Goal: Information Seeking & Learning: Learn about a topic

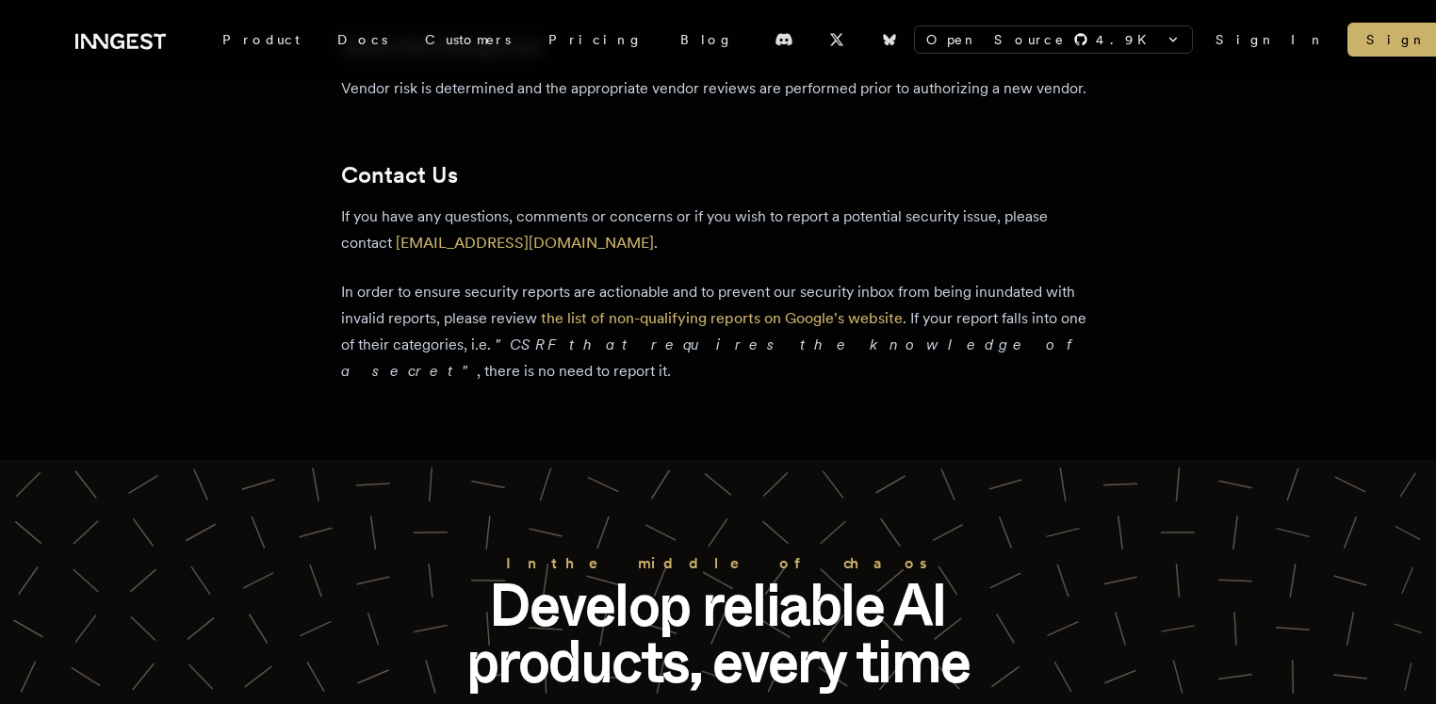
scroll to position [3679, 0]
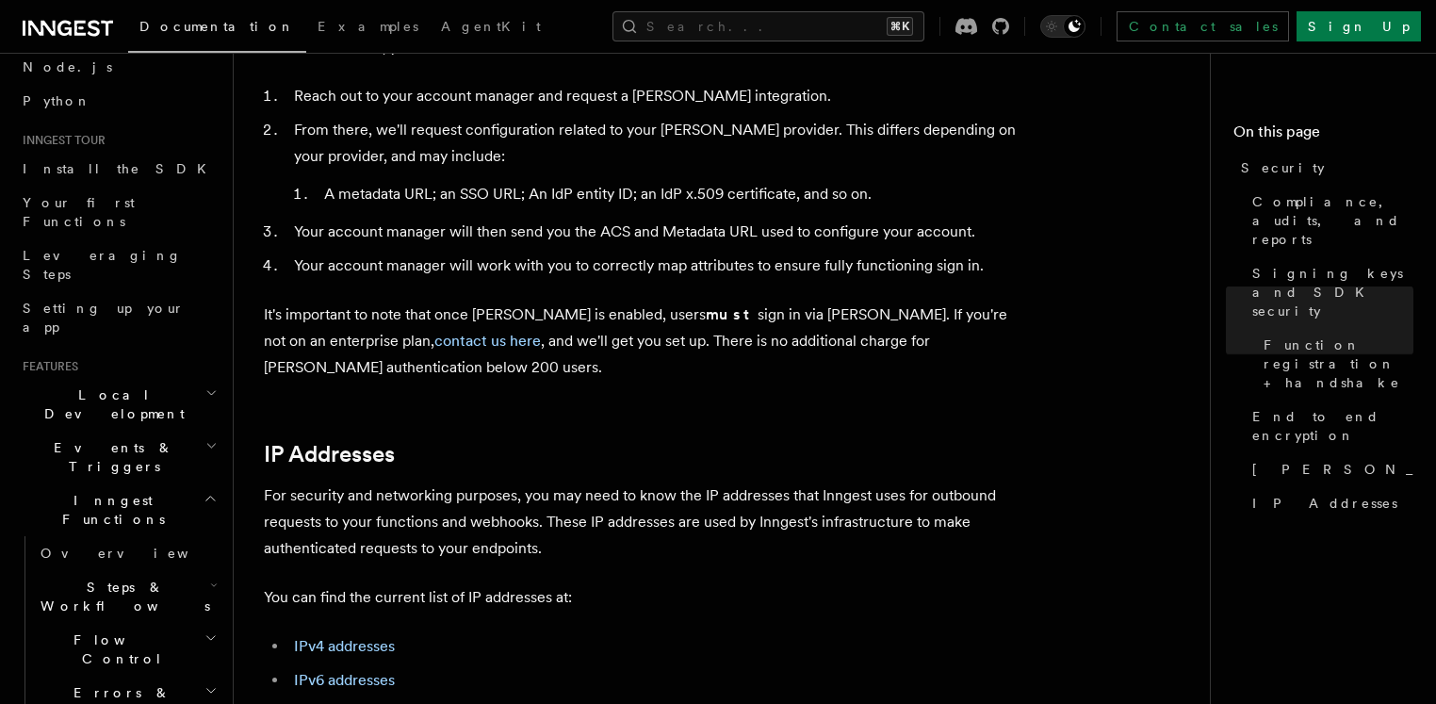
scroll to position [2224, 0]
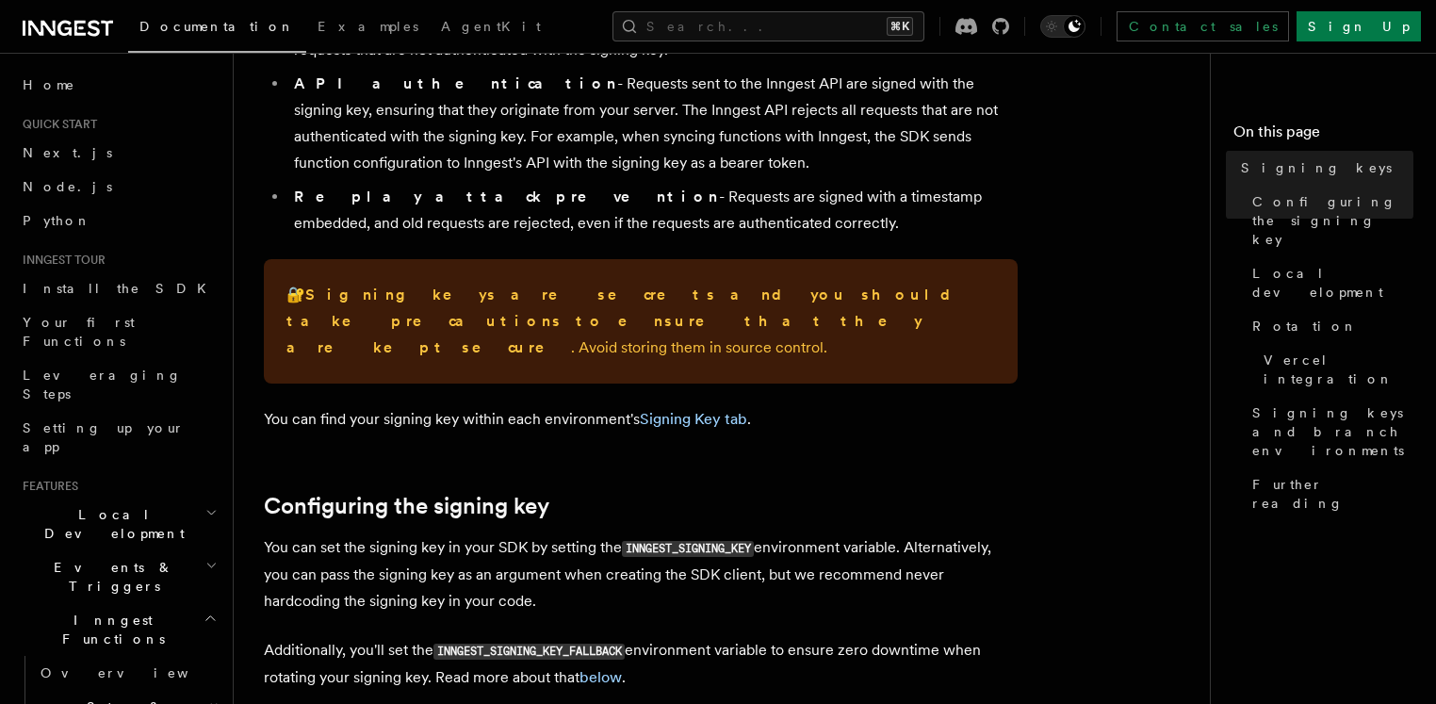
scroll to position [328, 0]
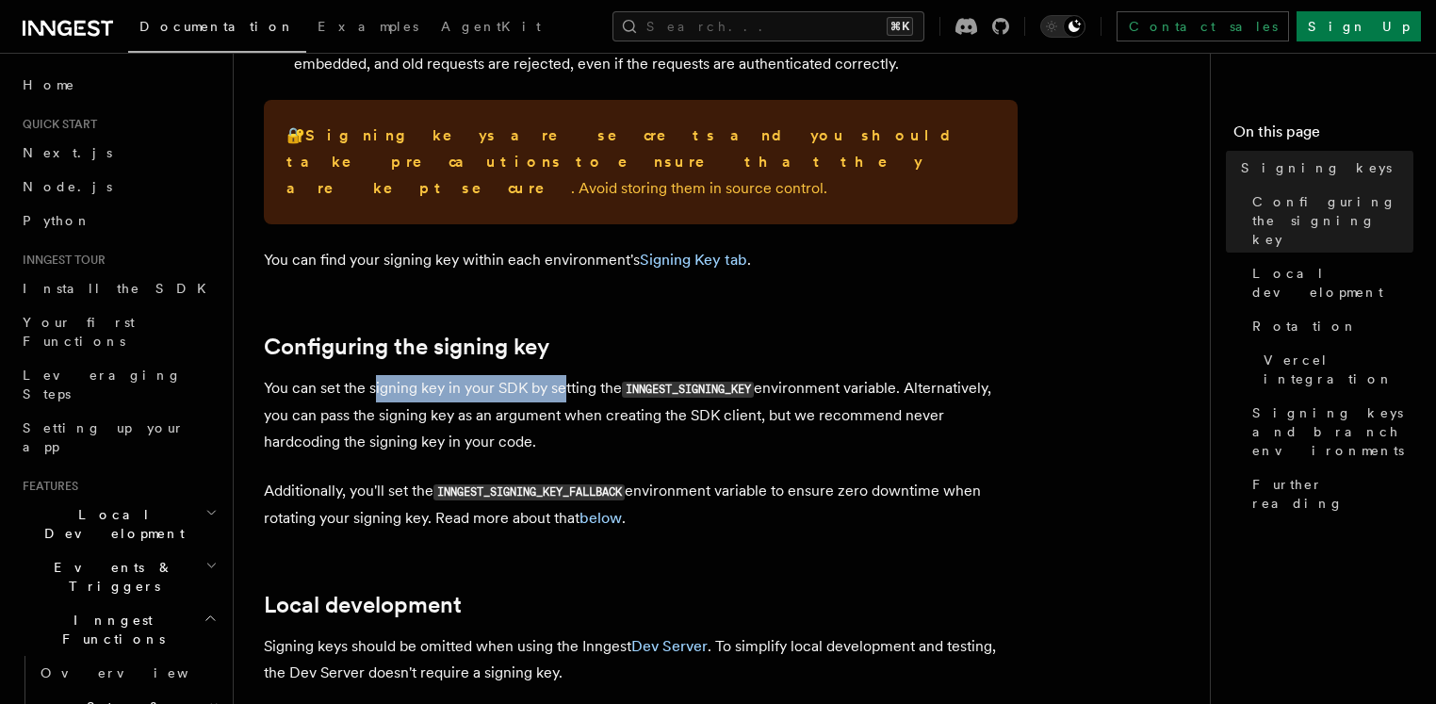
drag, startPoint x: 399, startPoint y: 365, endPoint x: 571, endPoint y: 366, distance: 172.4
click at [564, 375] on p "You can set the signing key in your SDK by setting the INNGEST_SIGNING_KEY envi…" at bounding box center [641, 415] width 754 height 80
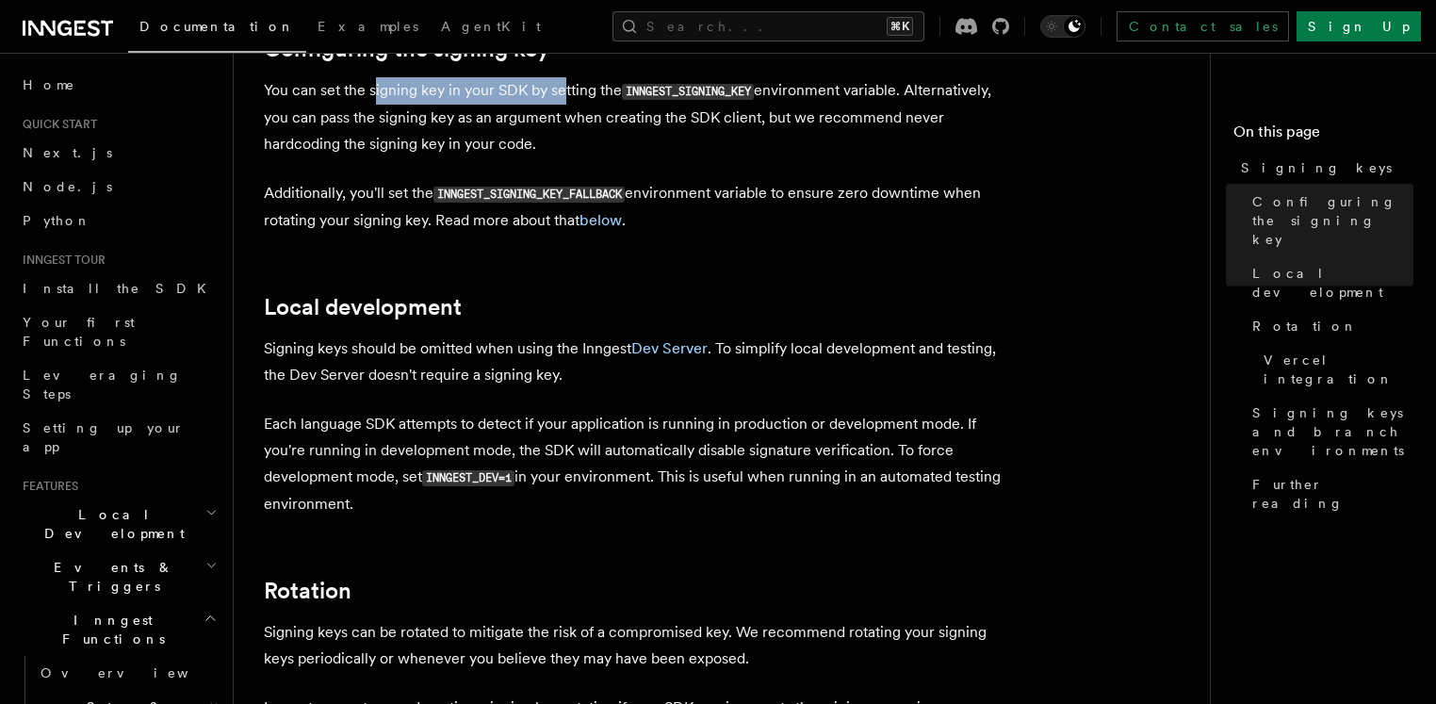
scroll to position [724, 0]
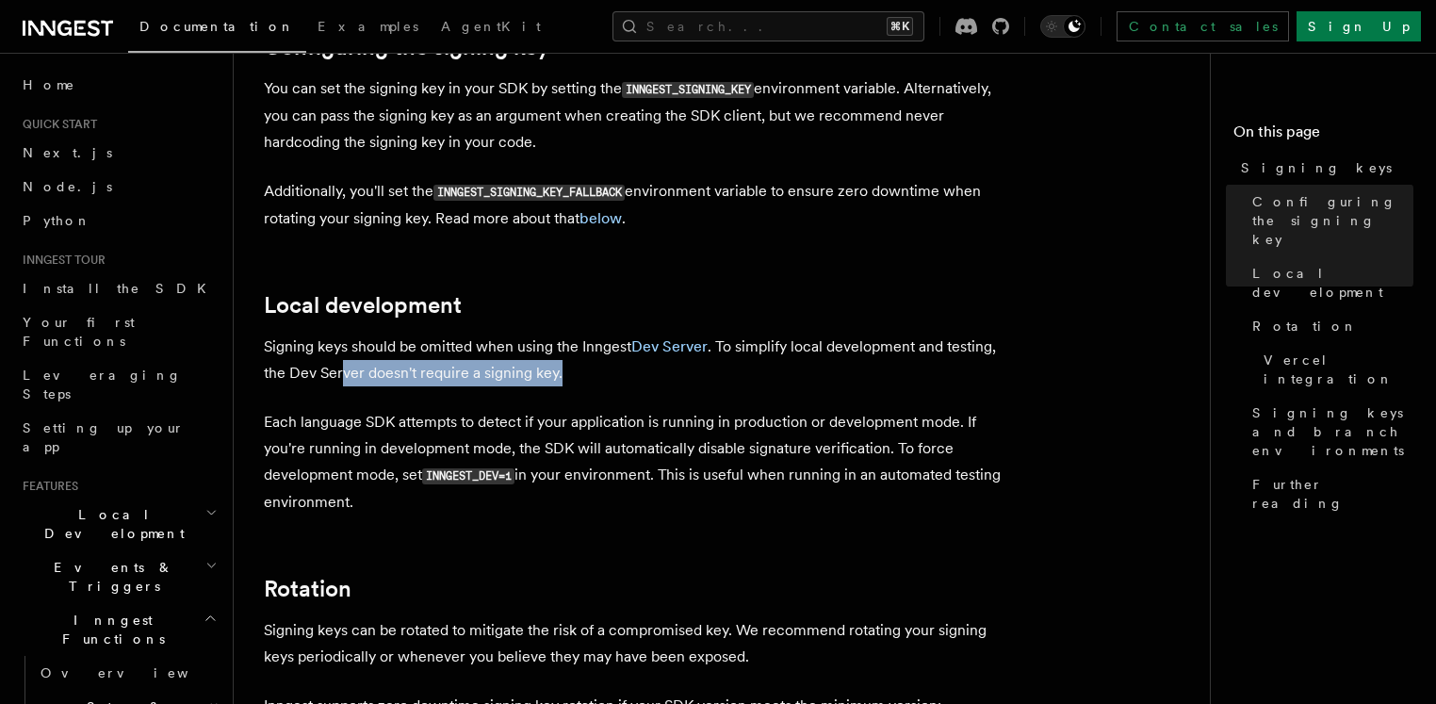
drag, startPoint x: 347, startPoint y: 351, endPoint x: 563, endPoint y: 355, distance: 215.8
click at [563, 355] on p "Signing keys should be omitted when using the Inngest Dev Server . To simplify …" at bounding box center [641, 360] width 754 height 53
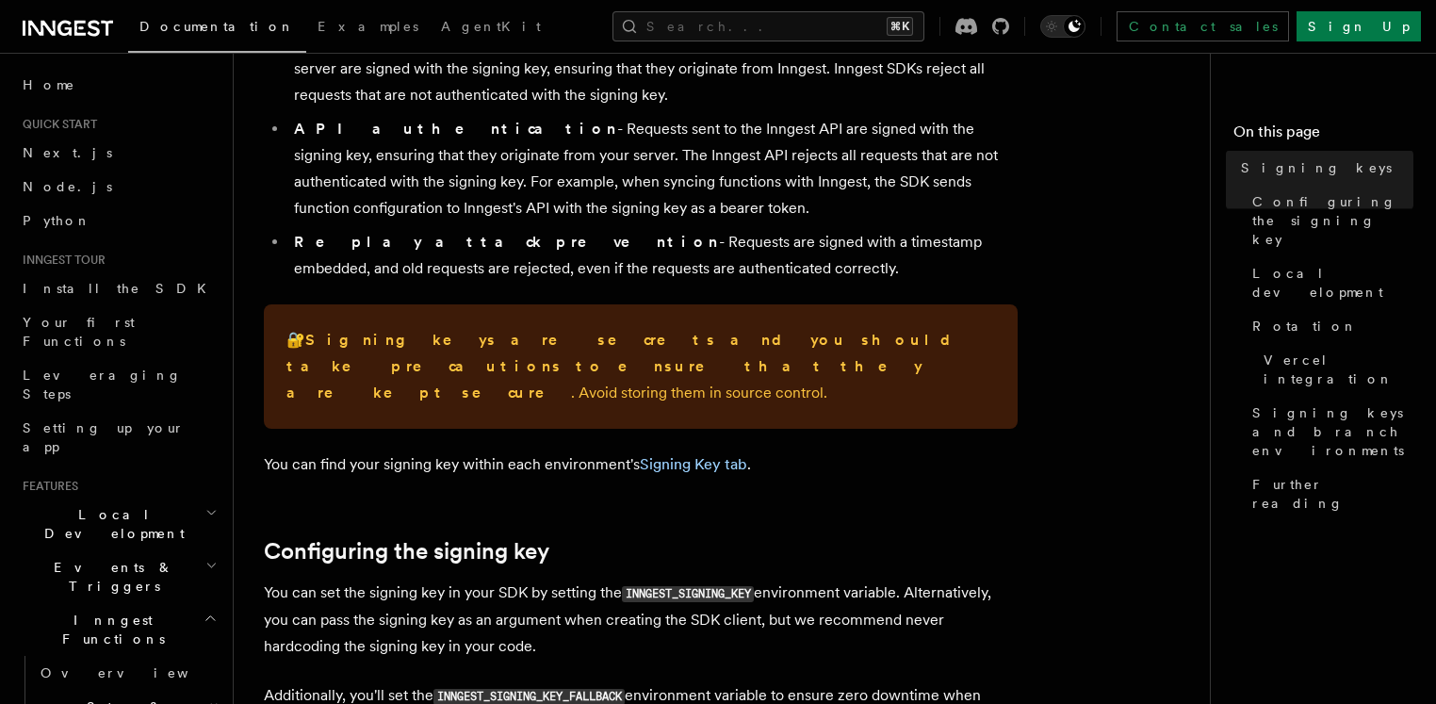
scroll to position [271, 0]
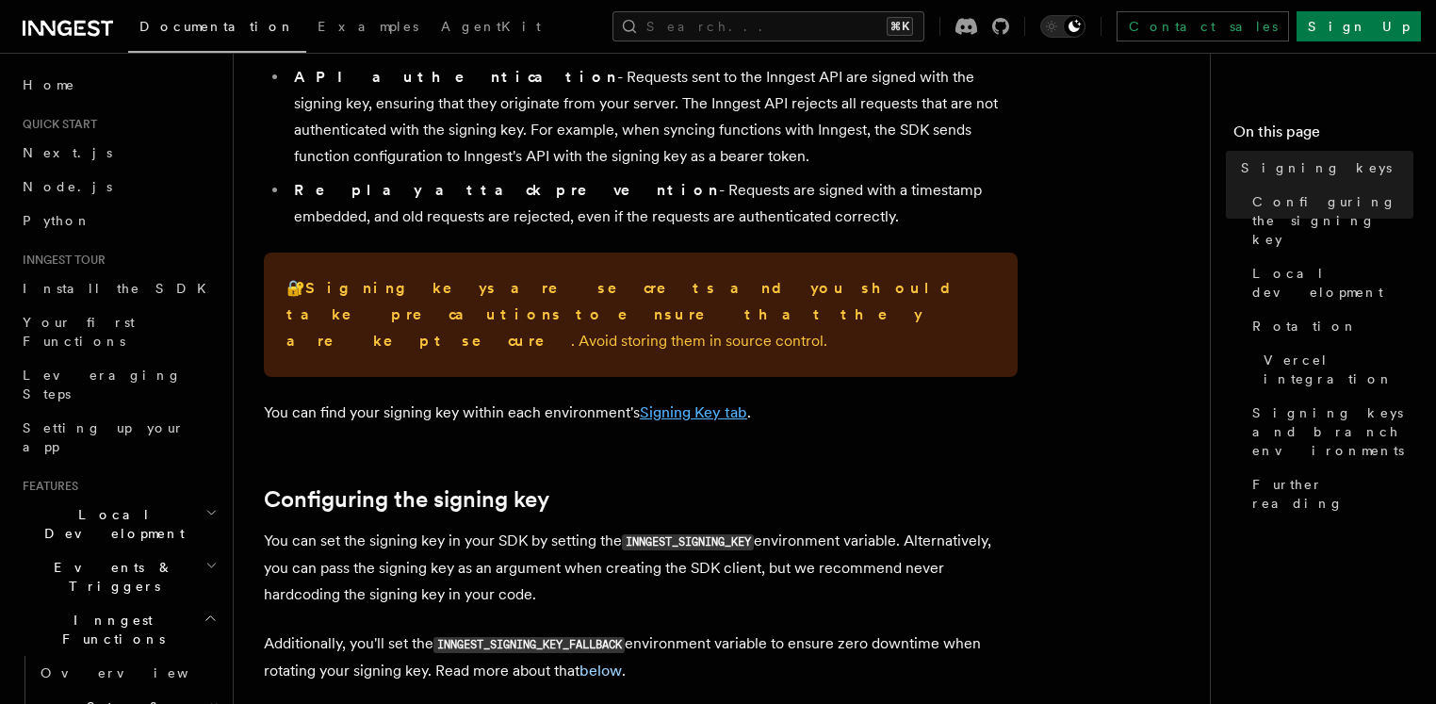
click at [690, 403] on link "Signing Key tab" at bounding box center [693, 412] width 107 height 18
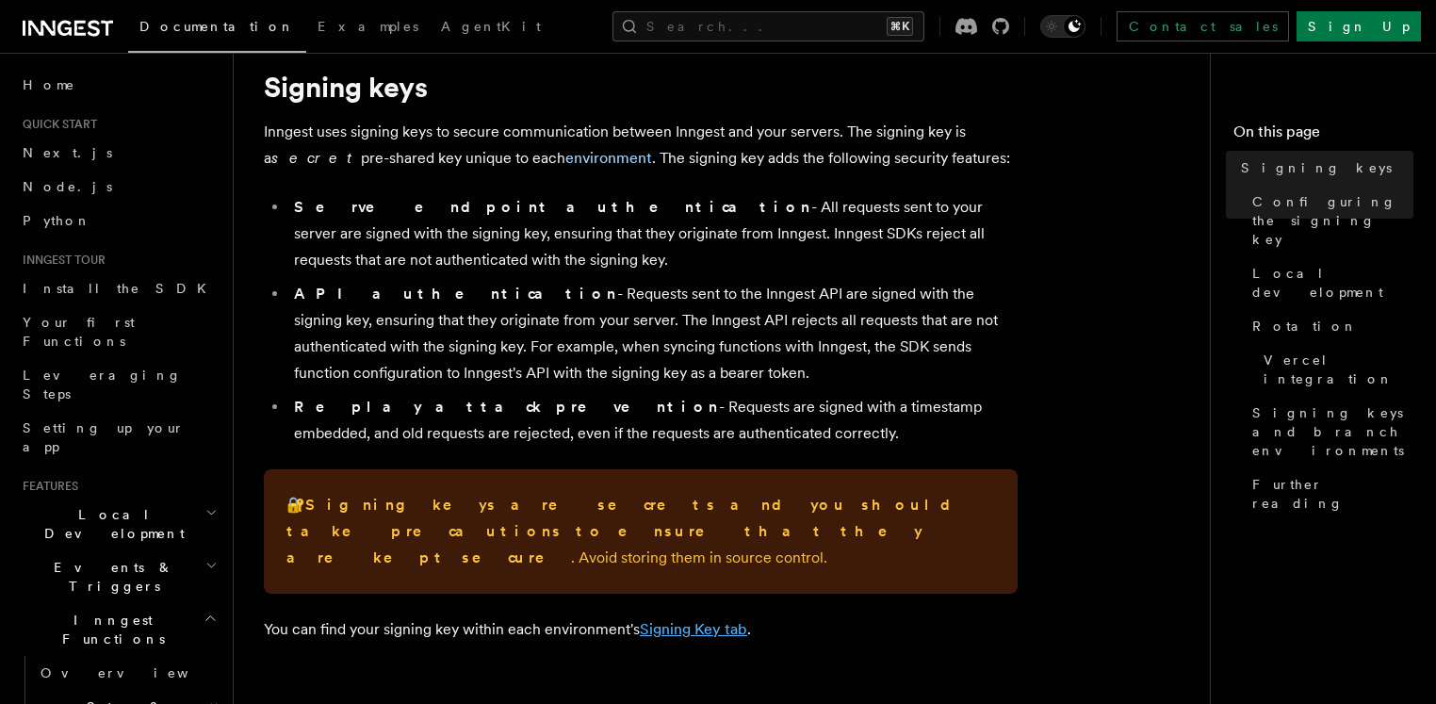
scroll to position [44, 0]
